Goal: Transaction & Acquisition: Purchase product/service

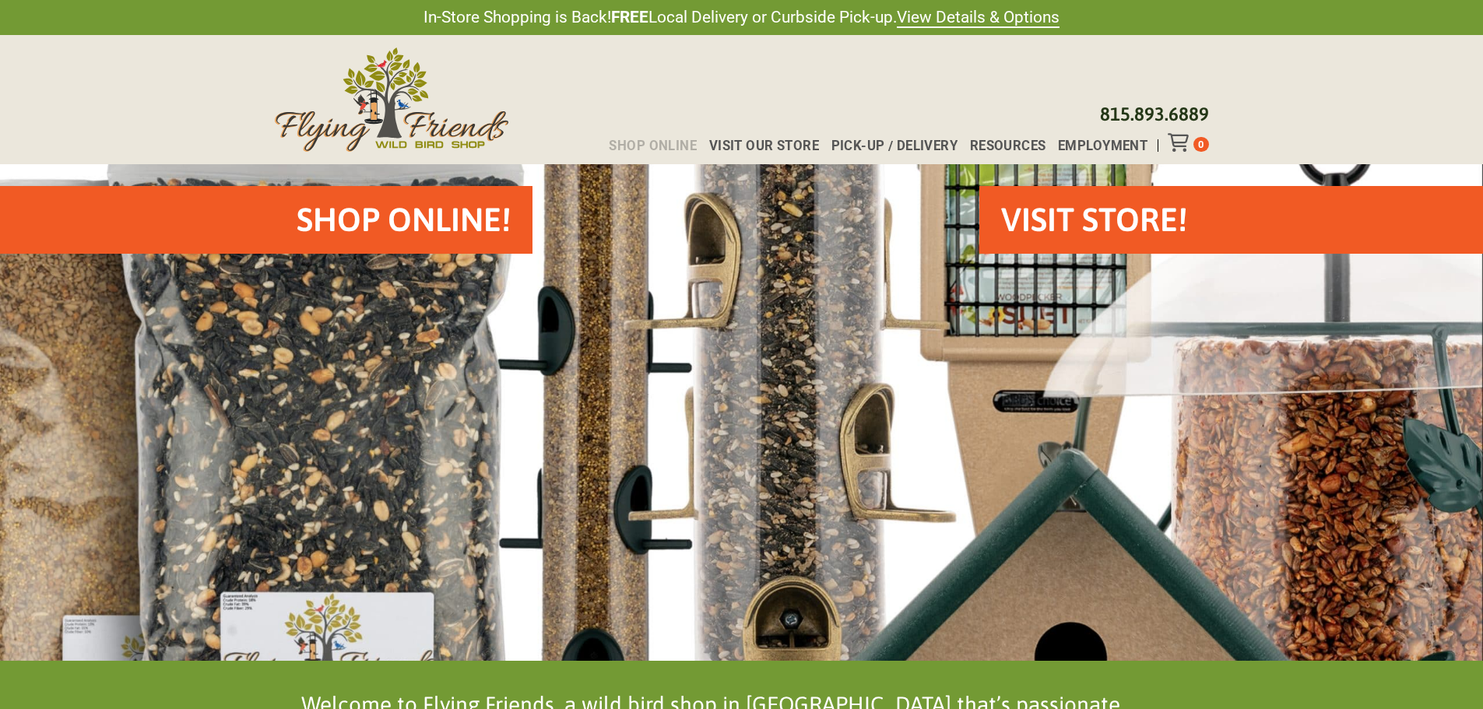
click at [662, 143] on span "Shop Online" at bounding box center [653, 145] width 88 height 13
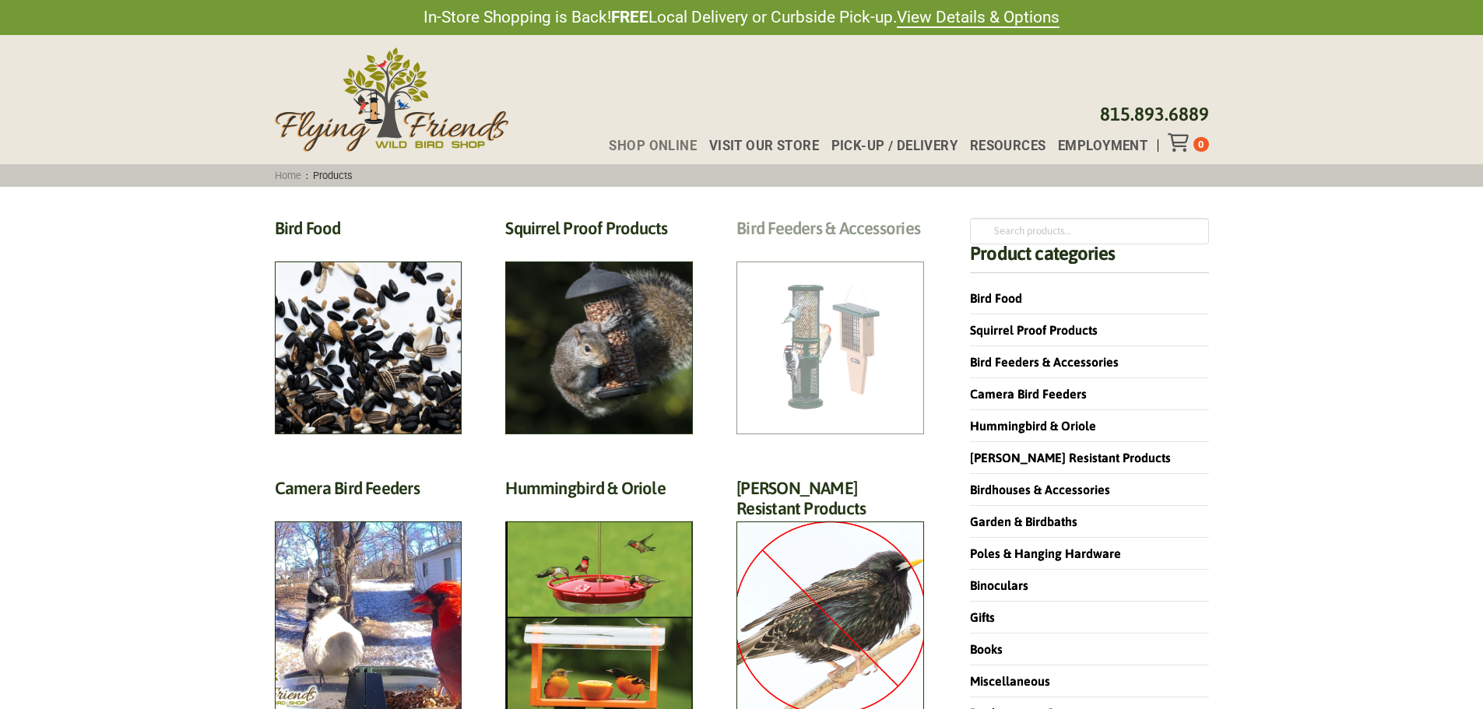
click at [788, 247] on h2 "Bird Feeders & Accessories (172)" at bounding box center [831, 232] width 188 height 29
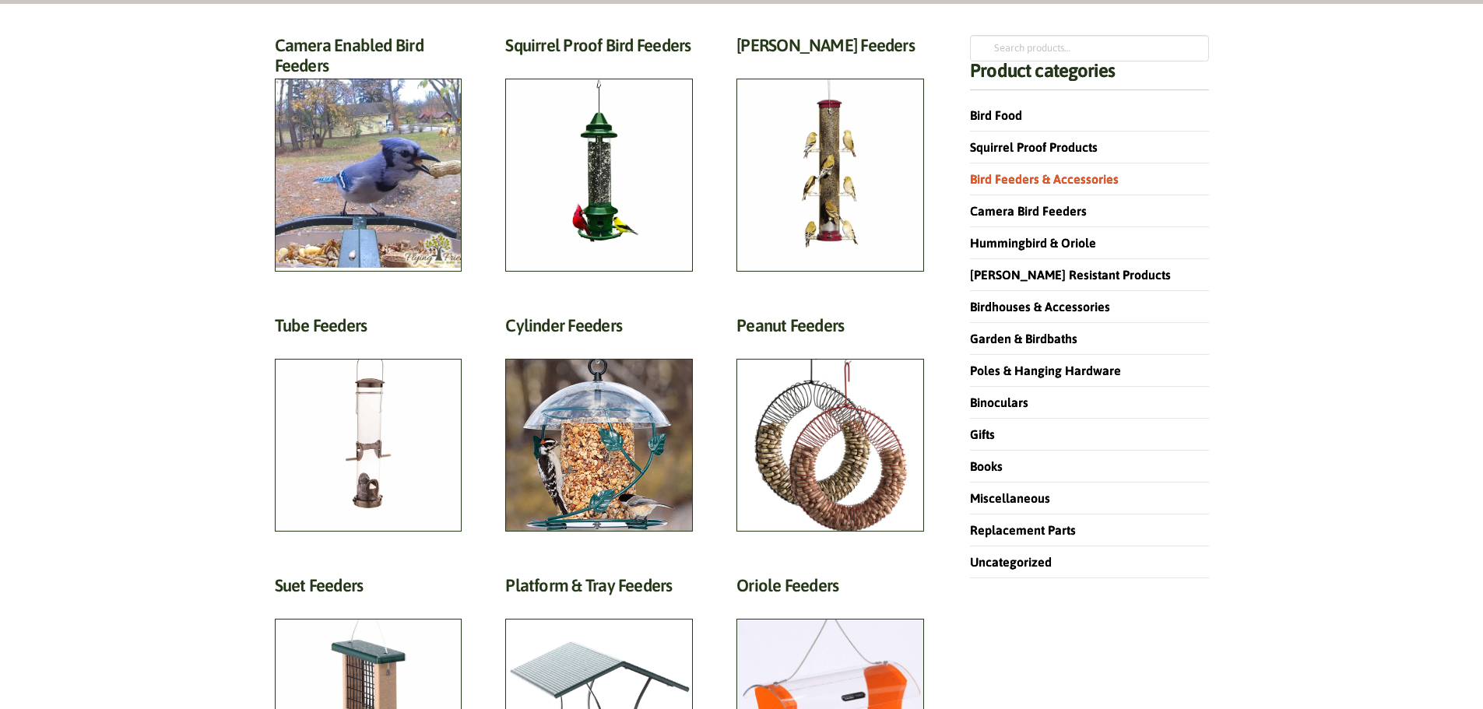
scroll to position [156, 0]
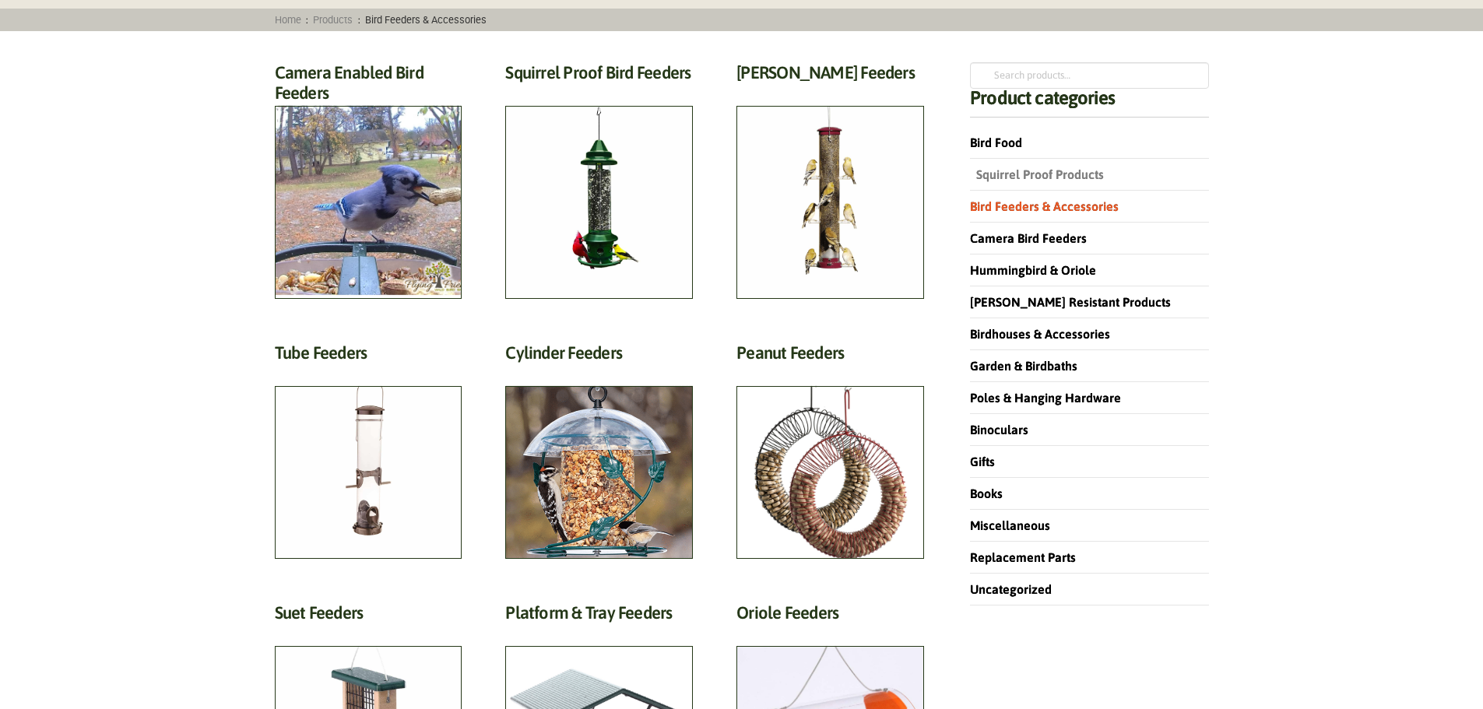
click at [979, 174] on link "Squirrel Proof Products" at bounding box center [1037, 174] width 134 height 14
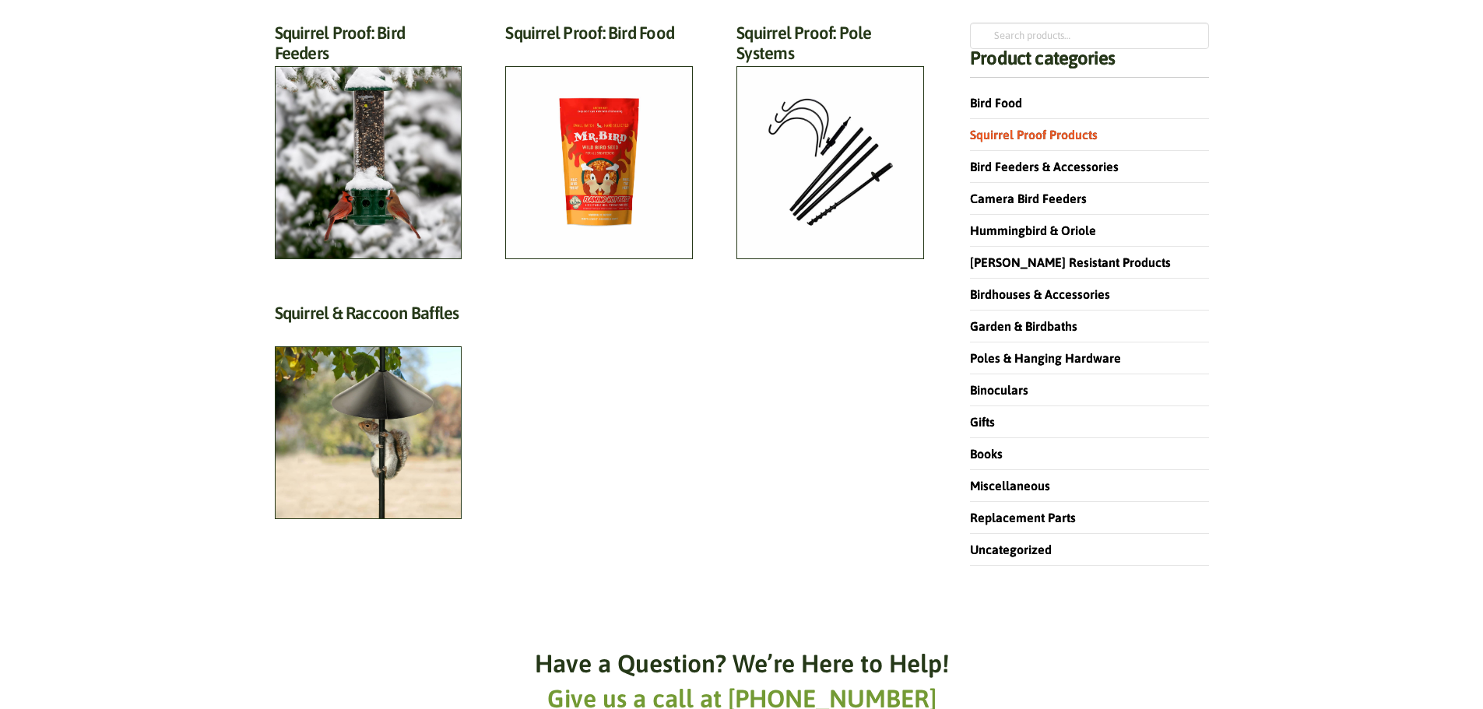
scroll to position [234, 0]
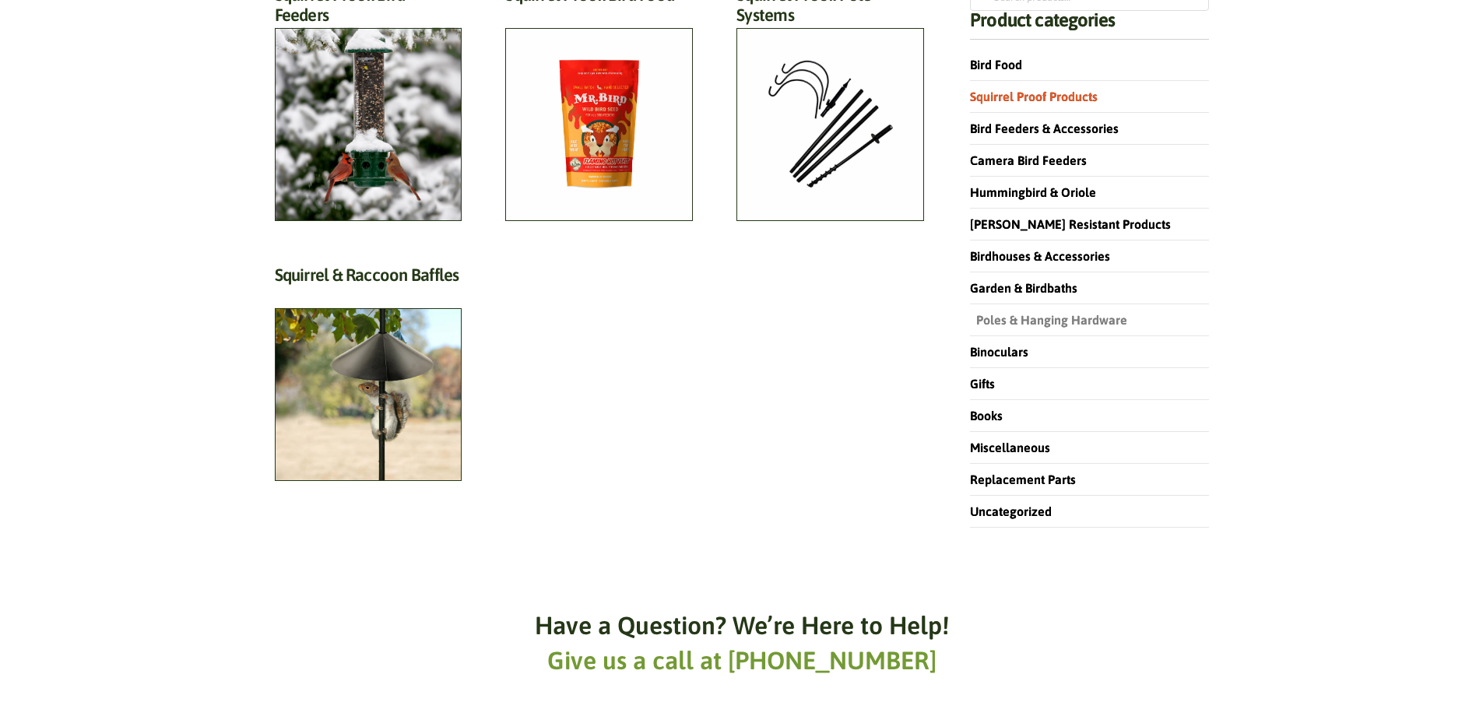
click at [1010, 318] on link "Poles & Hanging Hardware" at bounding box center [1048, 320] width 157 height 14
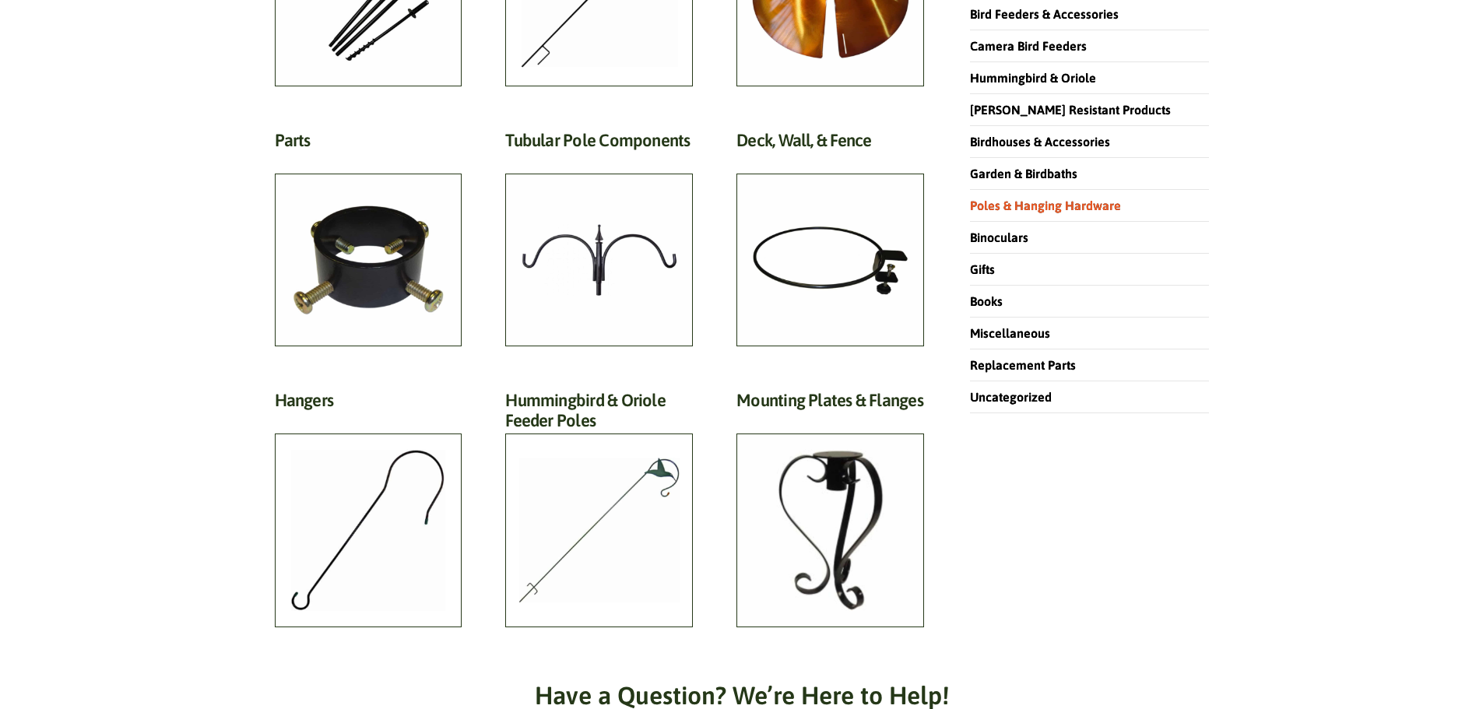
scroll to position [311, 0]
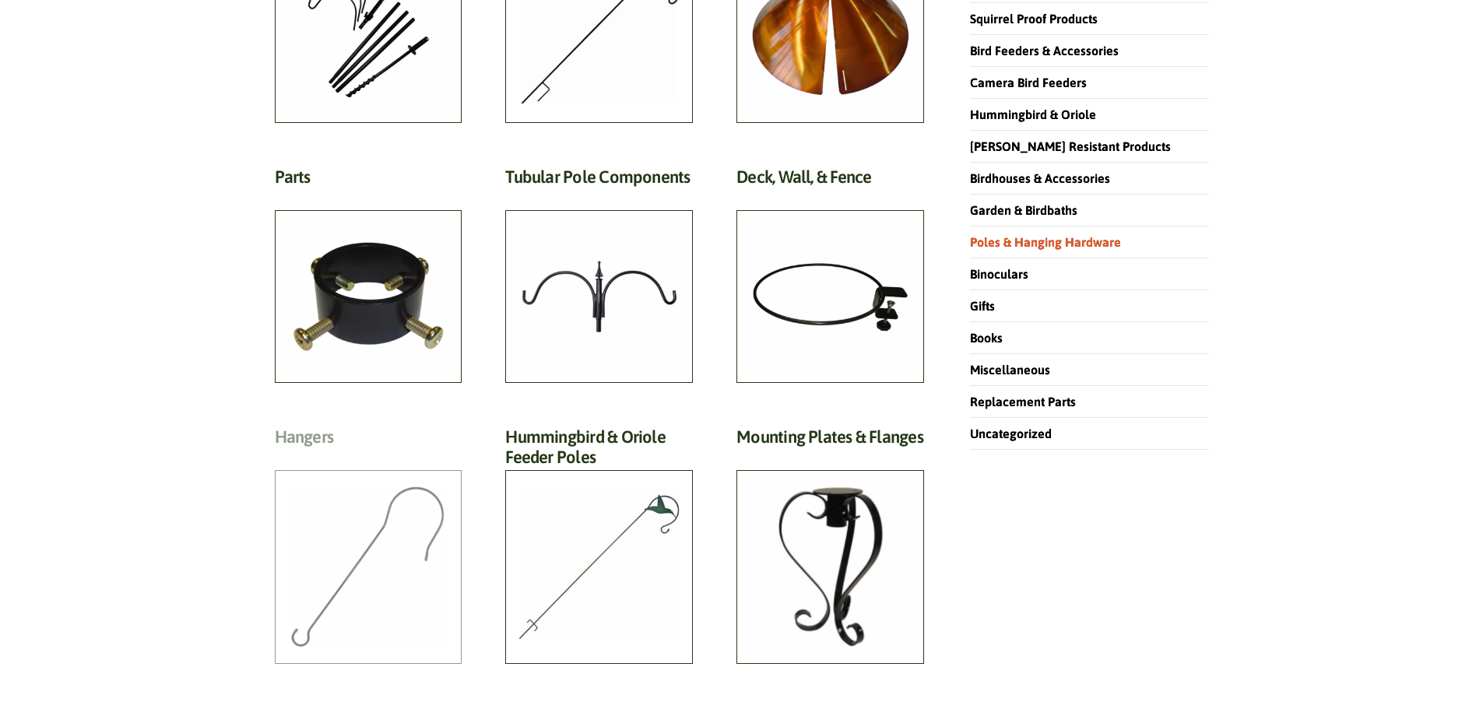
click at [366, 456] on h2 "Hangers (31)" at bounding box center [369, 441] width 188 height 29
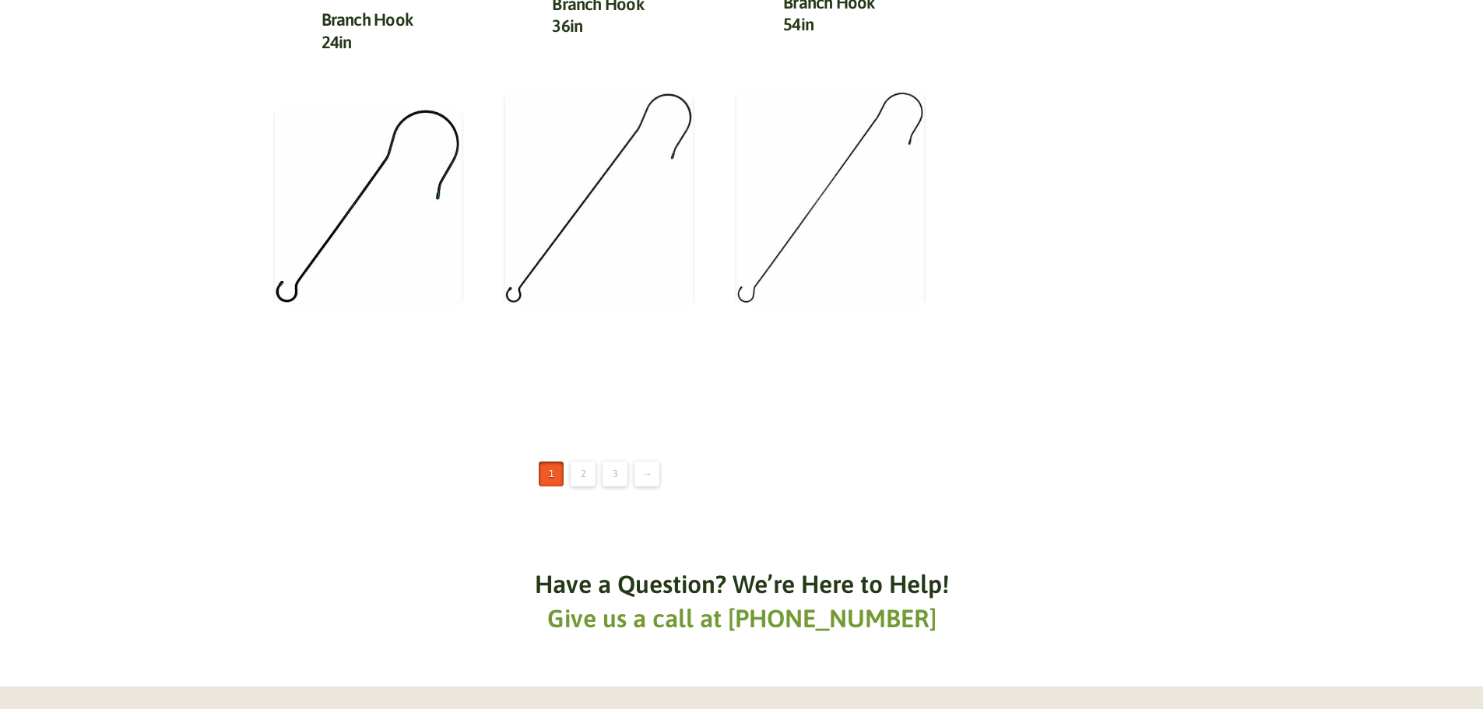
scroll to position [2025, 0]
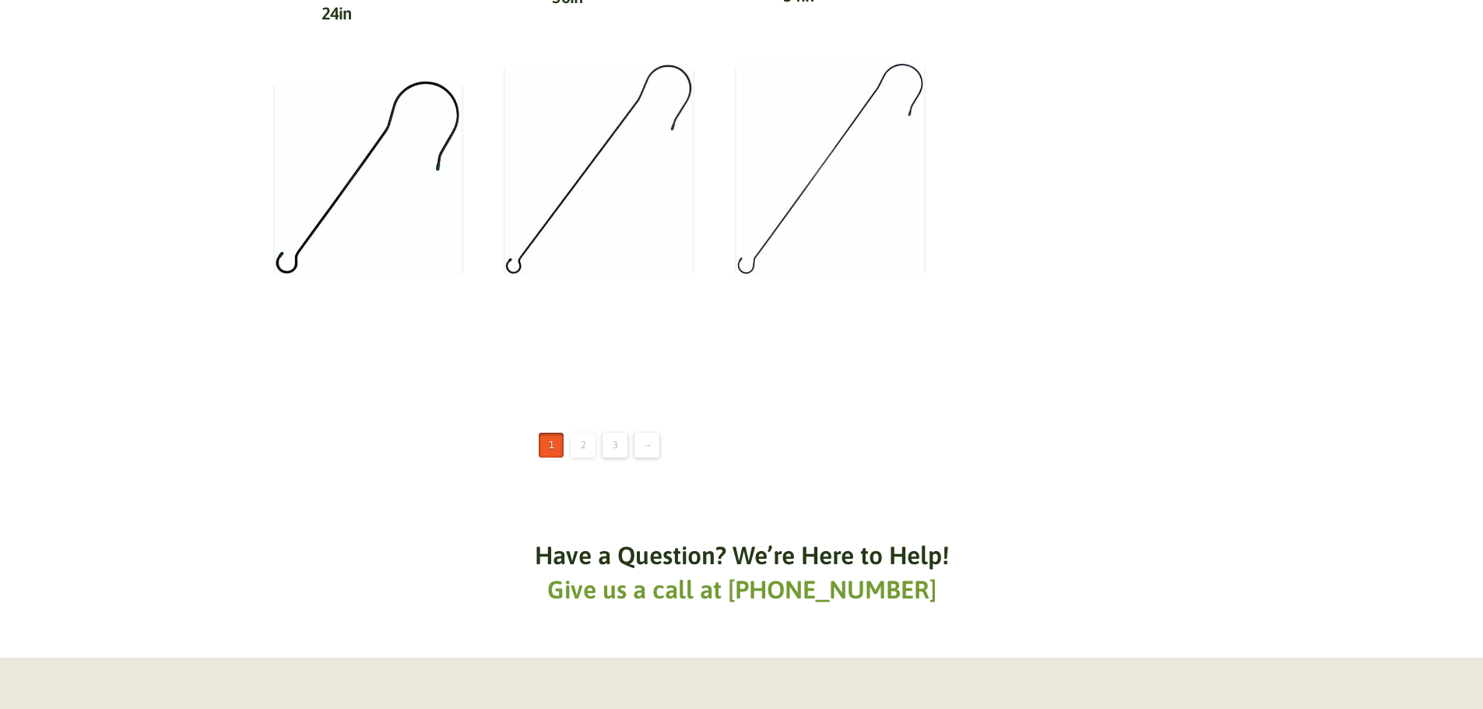
click at [583, 442] on link "2" at bounding box center [583, 445] width 25 height 25
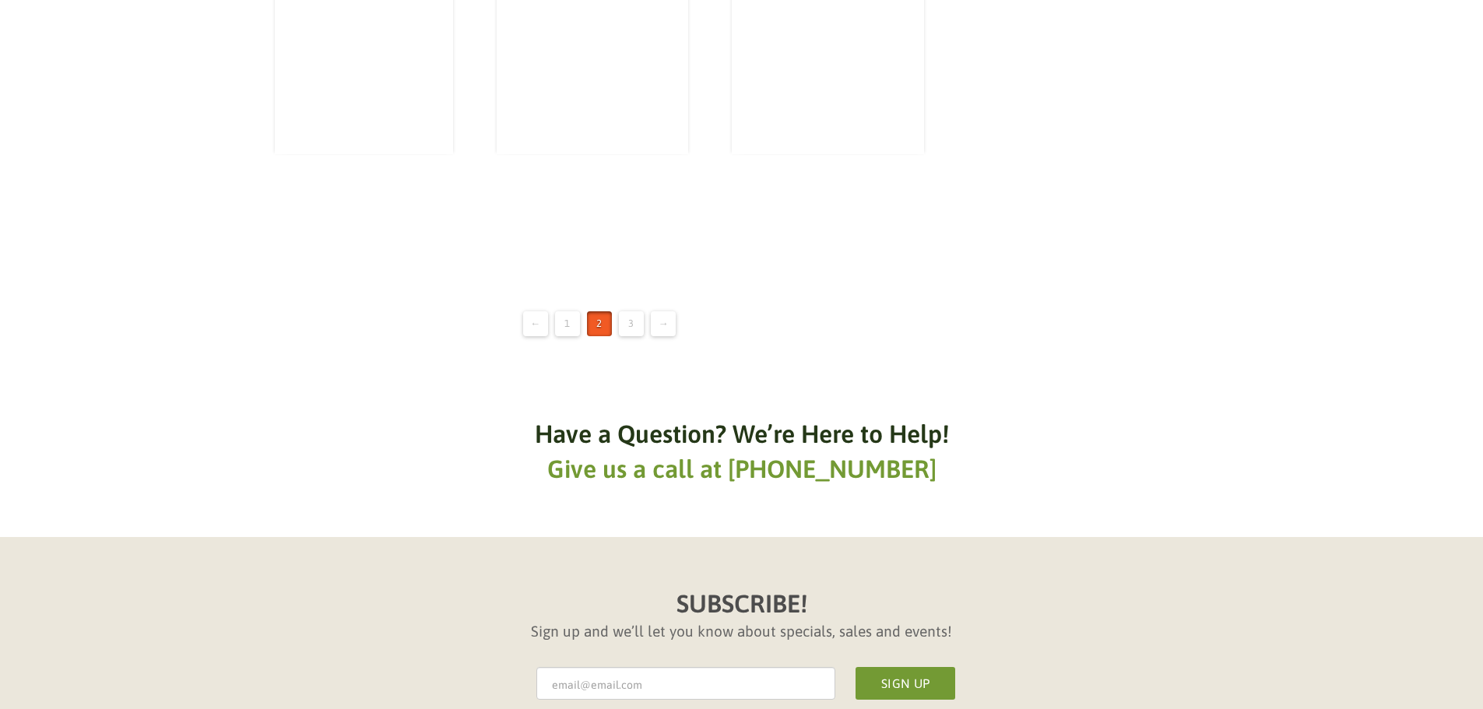
scroll to position [2803, 0]
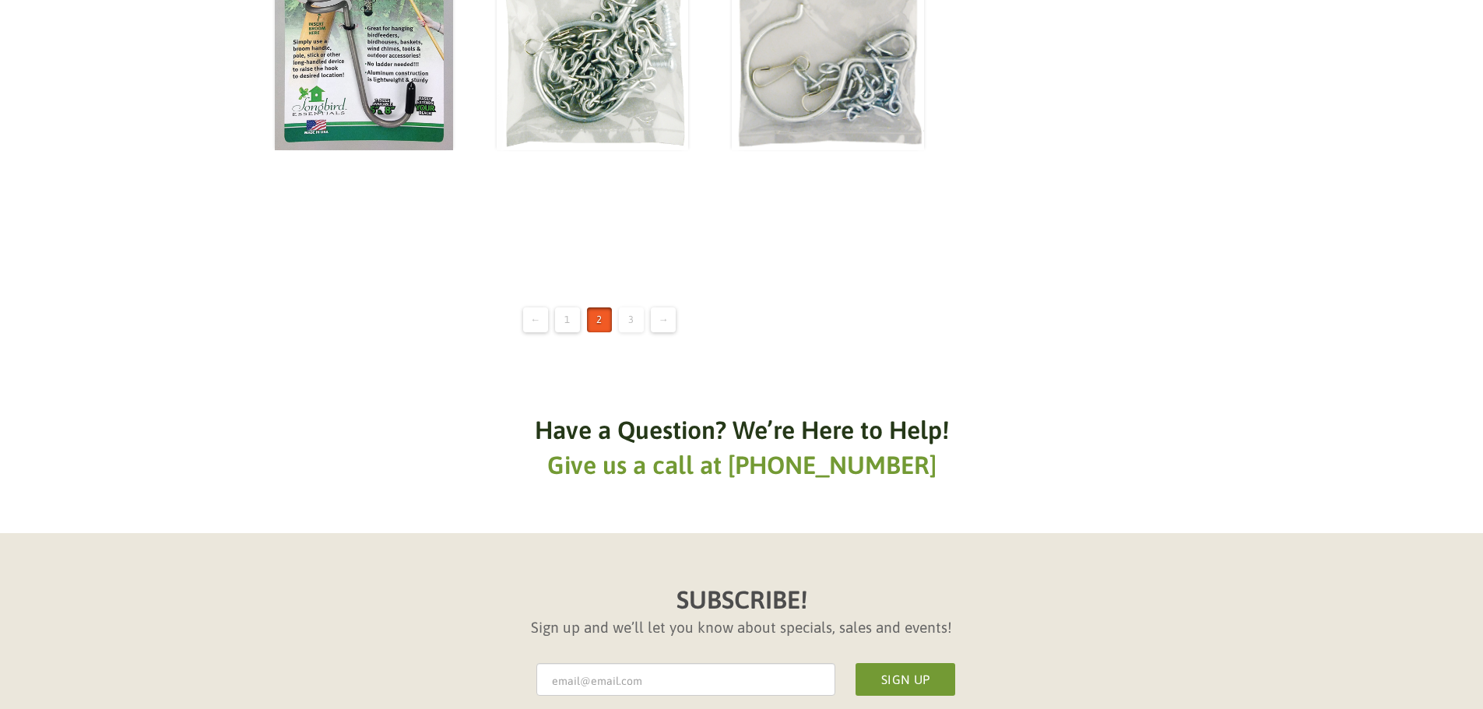
click at [627, 322] on link "3" at bounding box center [631, 320] width 25 height 25
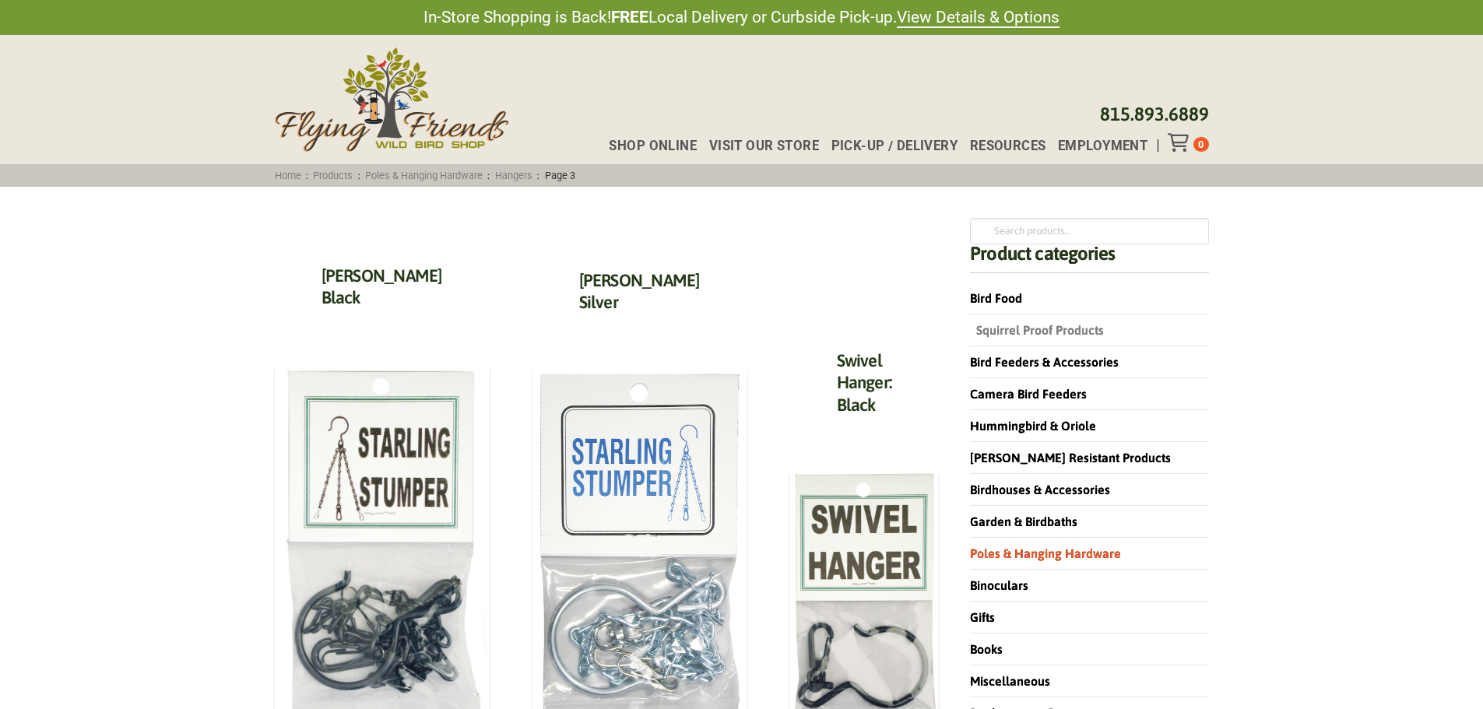
click at [1004, 325] on link "Squirrel Proof Products" at bounding box center [1037, 330] width 134 height 14
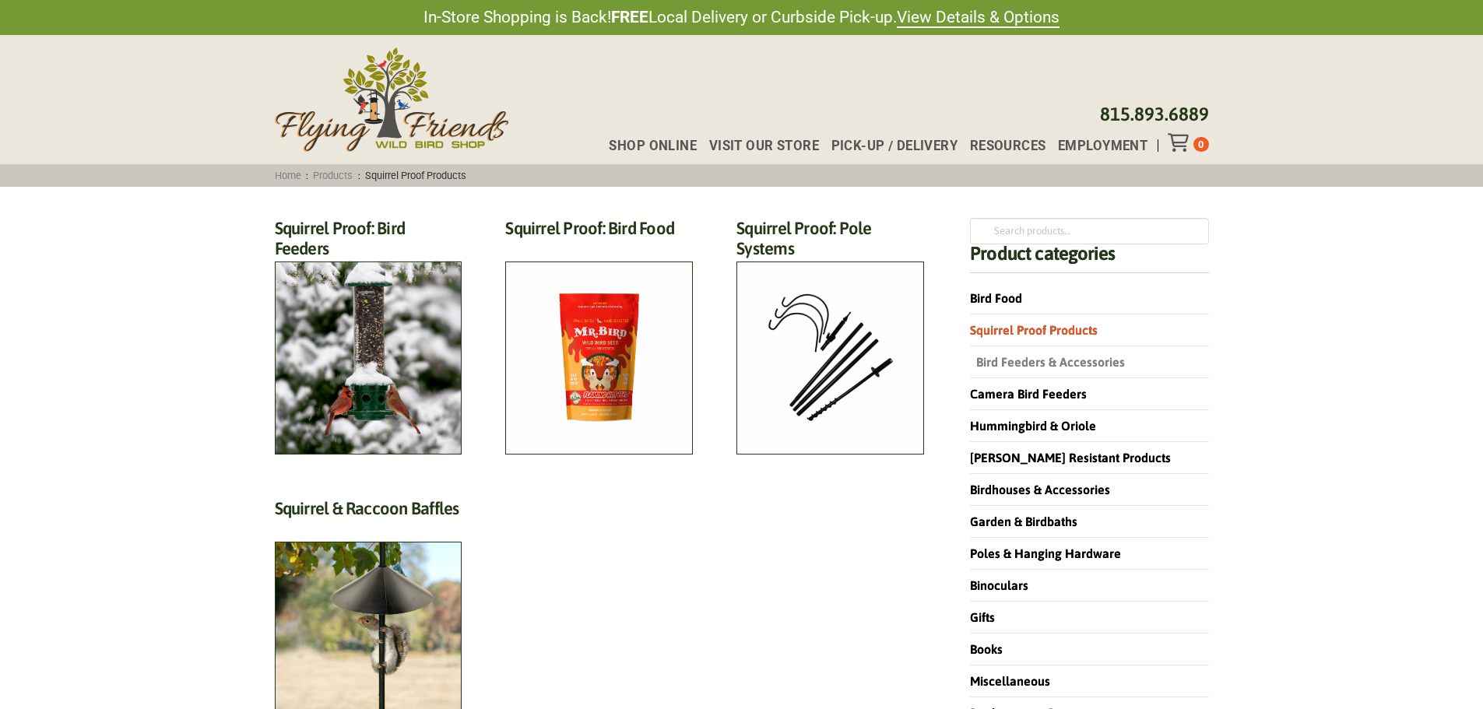
click at [1005, 357] on link "Bird Feeders & Accessories" at bounding box center [1047, 362] width 155 height 14
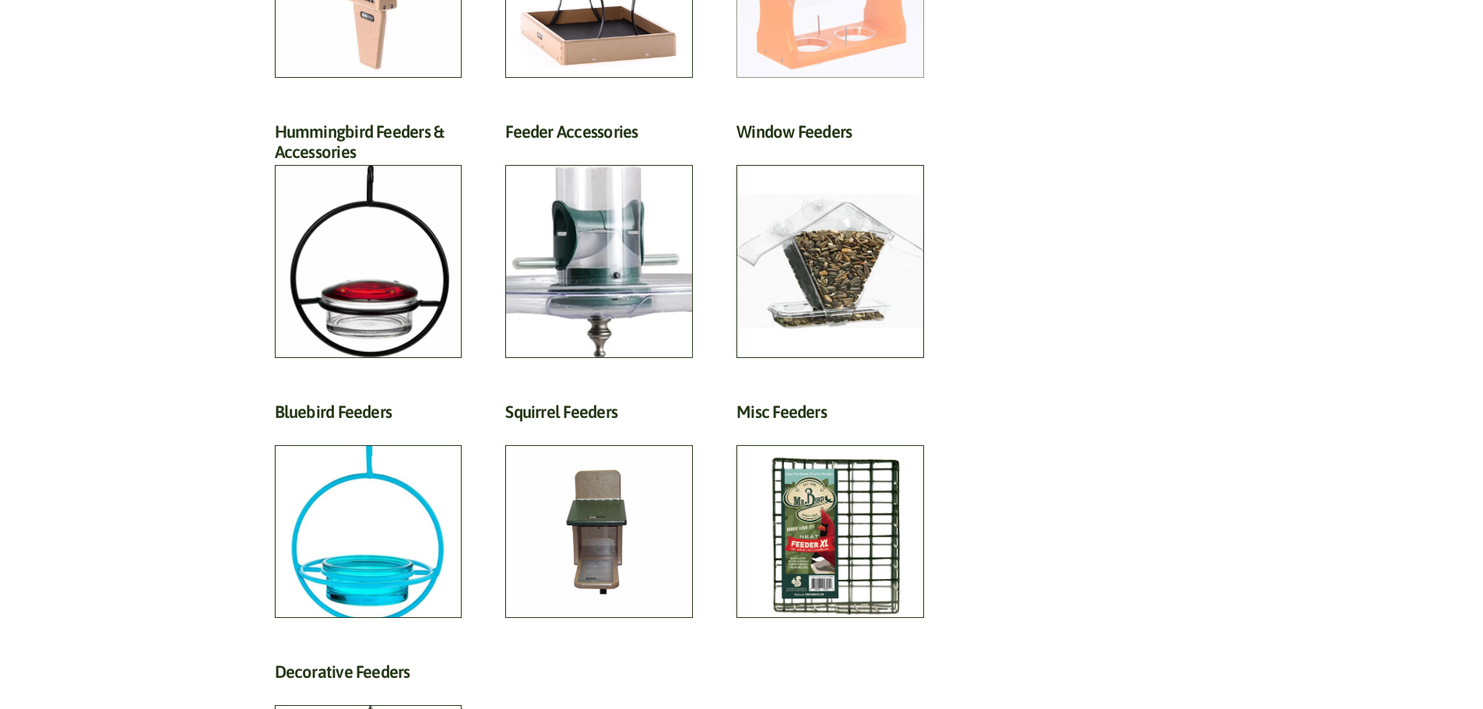
scroll to position [934, 0]
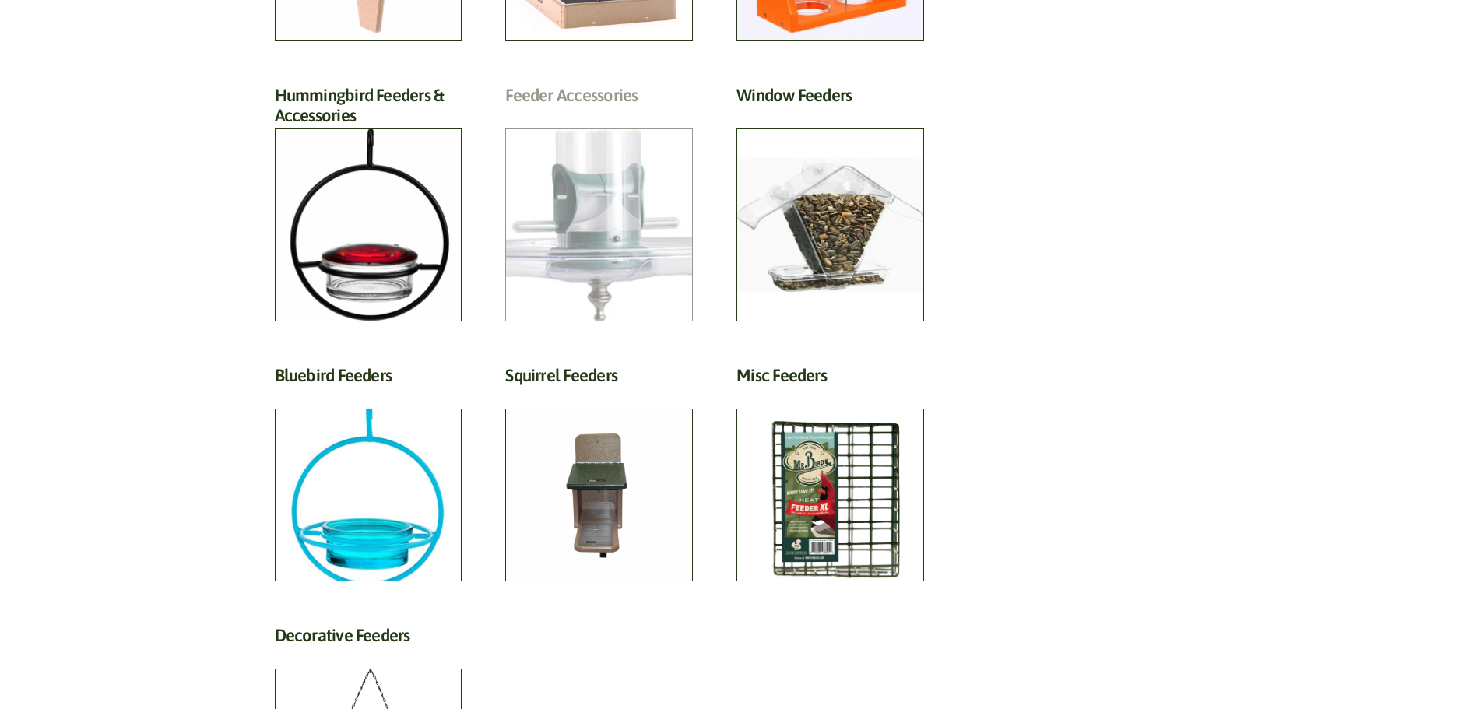
click at [617, 114] on h2 "Feeder Accessories (19)" at bounding box center [599, 99] width 188 height 29
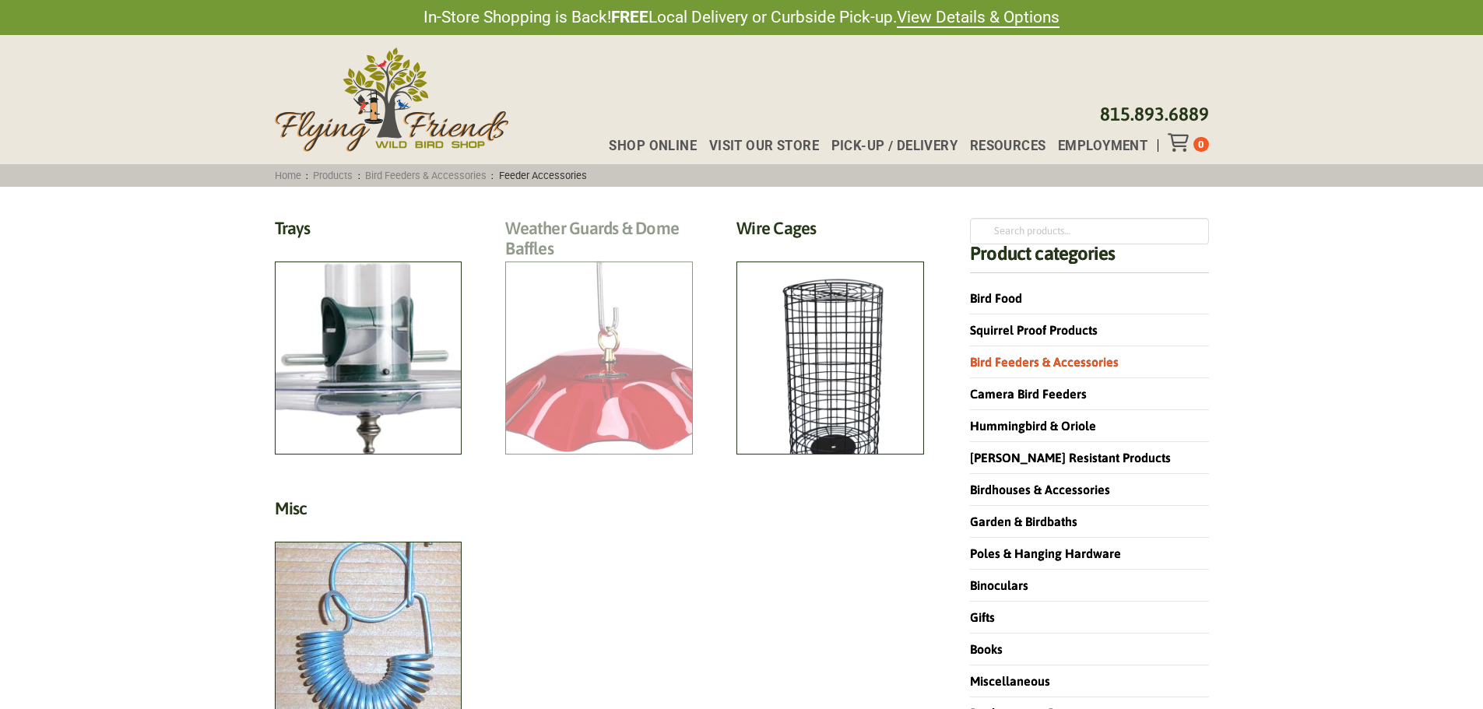
click at [558, 268] on h2 "Weather Guards & Dome Baffles (11)" at bounding box center [599, 243] width 188 height 50
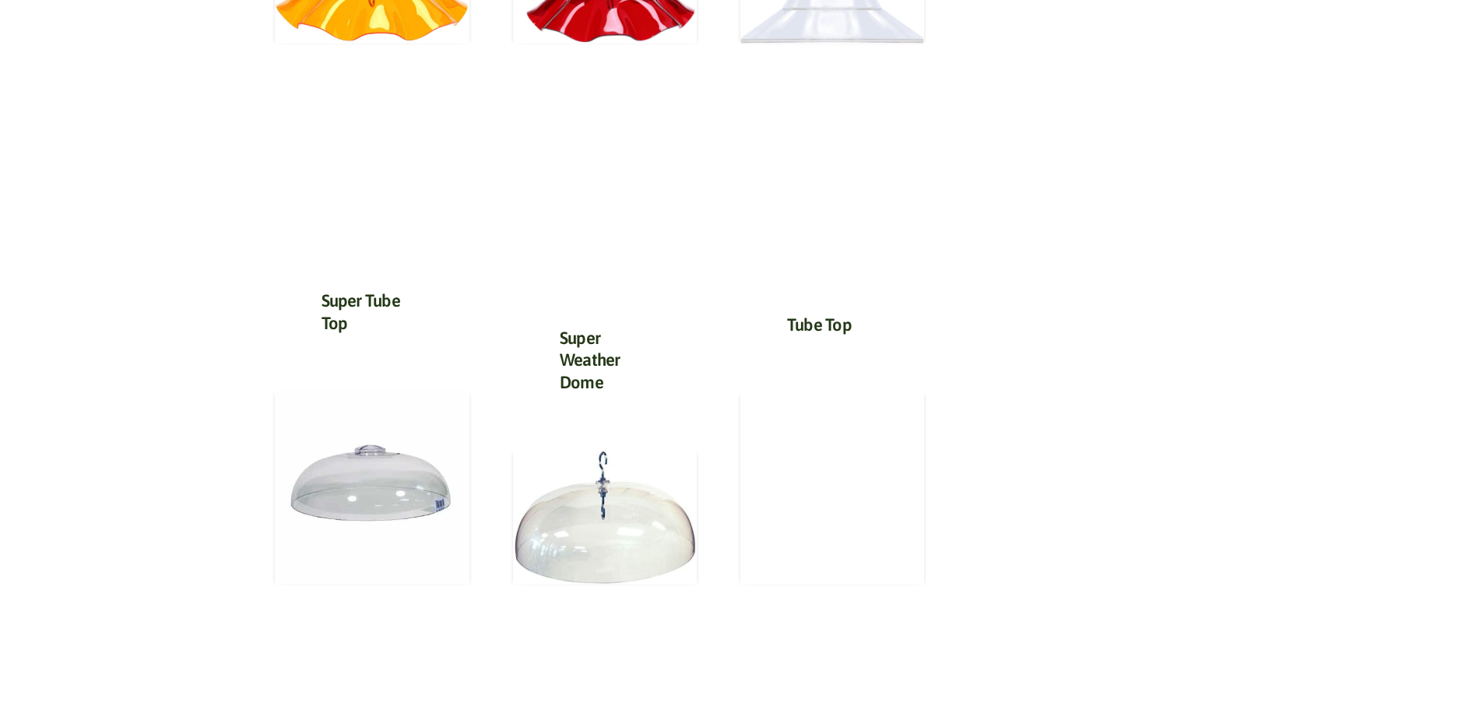
scroll to position [1090, 0]
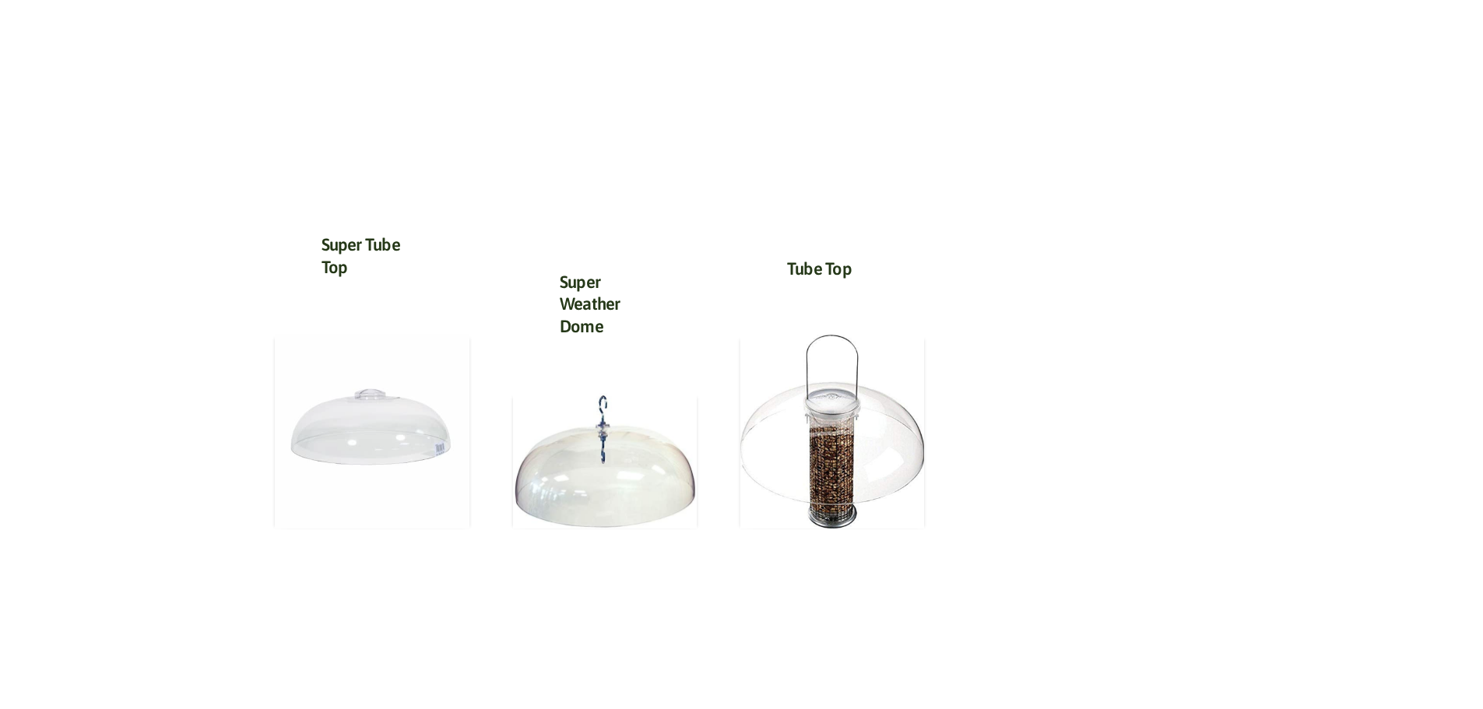
click at [362, 432] on img at bounding box center [372, 431] width 195 height 195
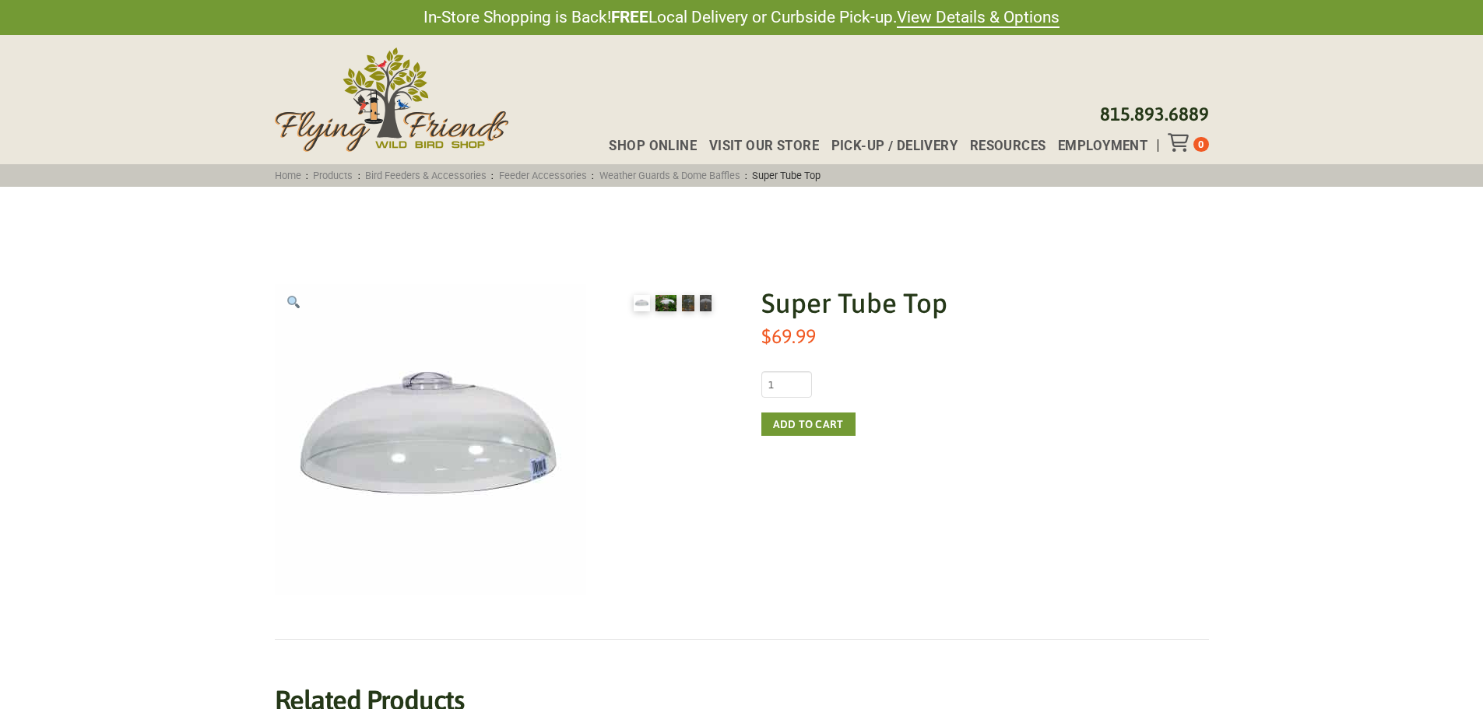
click at [666, 304] on img at bounding box center [666, 303] width 21 height 16
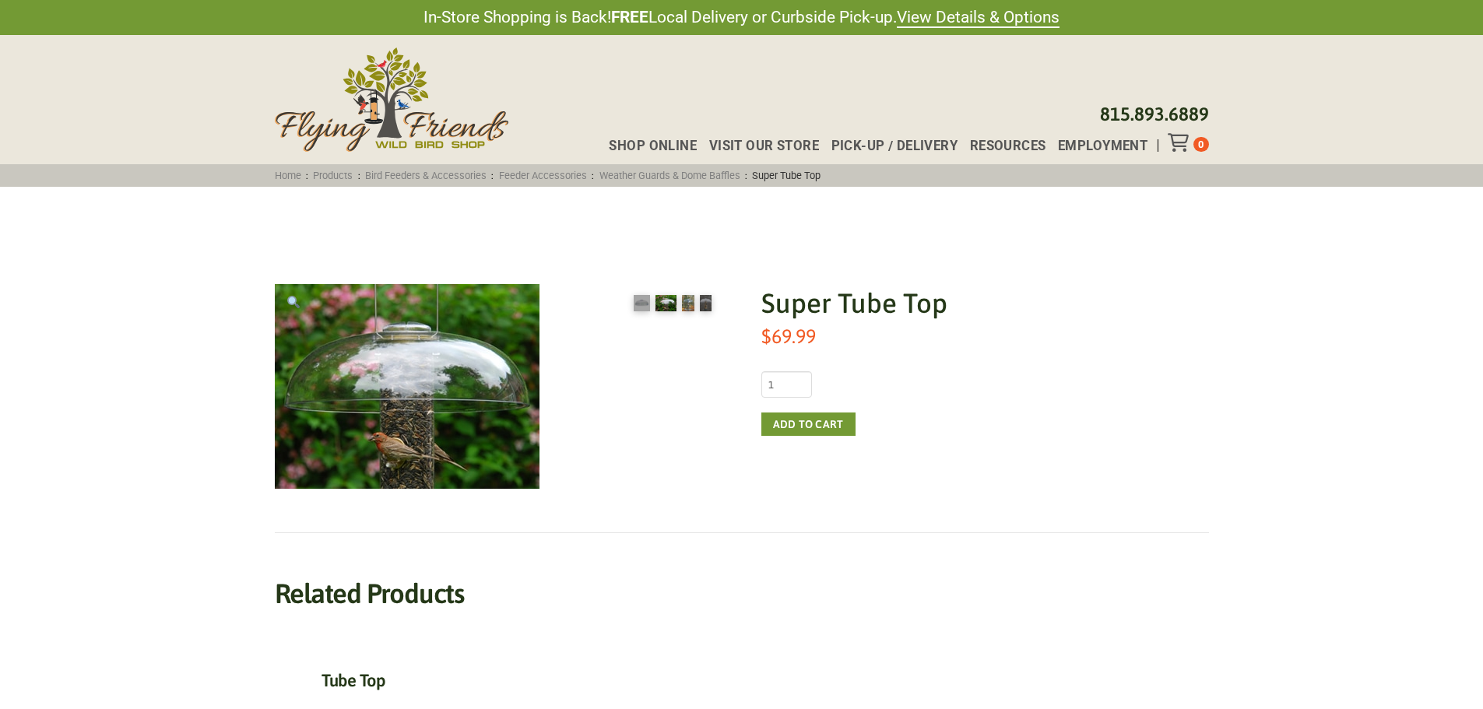
click at [694, 302] on img at bounding box center [688, 303] width 12 height 16
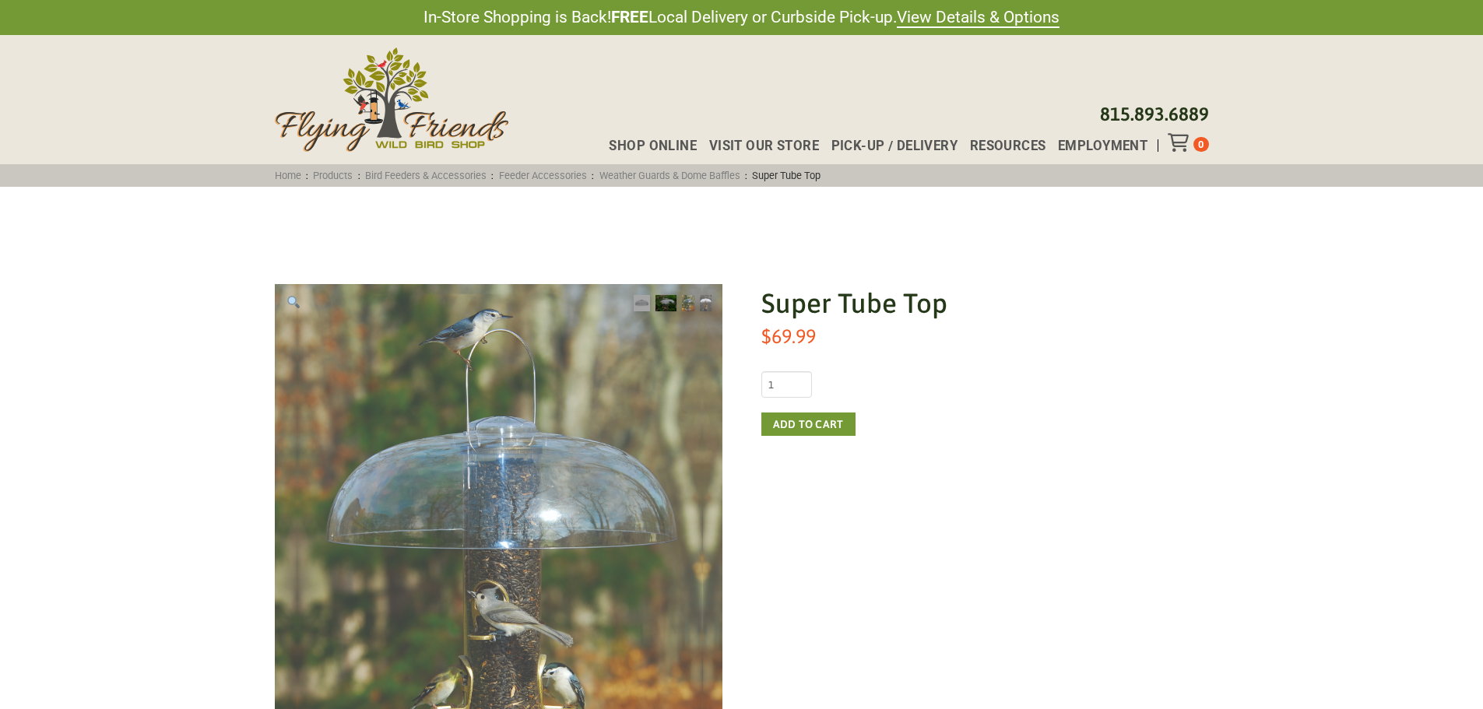
click at [709, 301] on img at bounding box center [705, 303] width 11 height 16
